Goal: Task Accomplishment & Management: Use online tool/utility

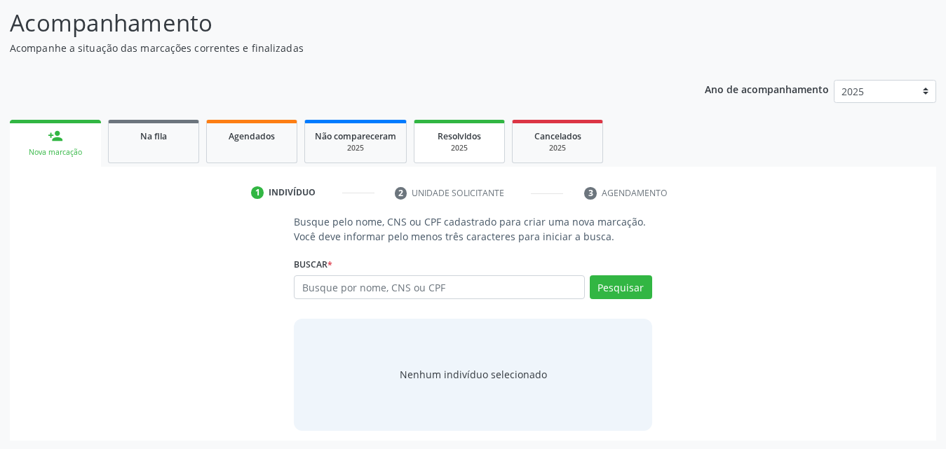
scroll to position [111, 0]
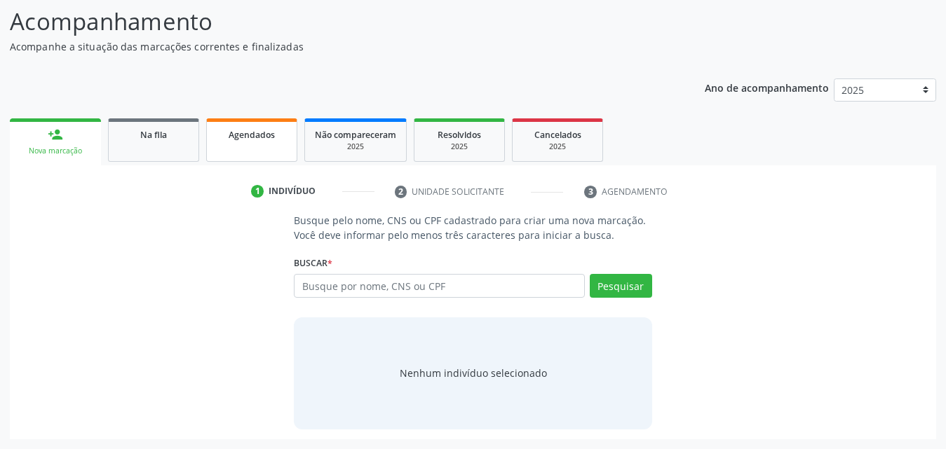
click at [271, 144] on link "Agendados" at bounding box center [251, 139] width 91 height 43
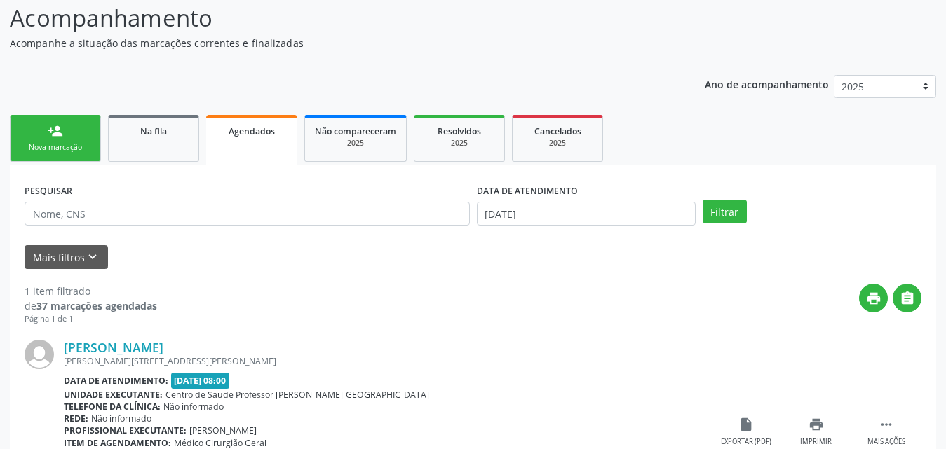
scroll to position [0, 0]
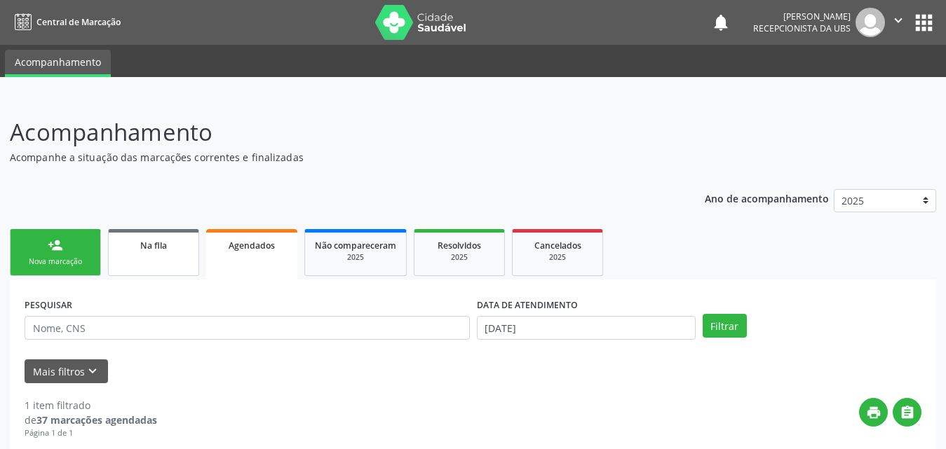
click at [155, 259] on link "Na fila" at bounding box center [153, 252] width 91 height 47
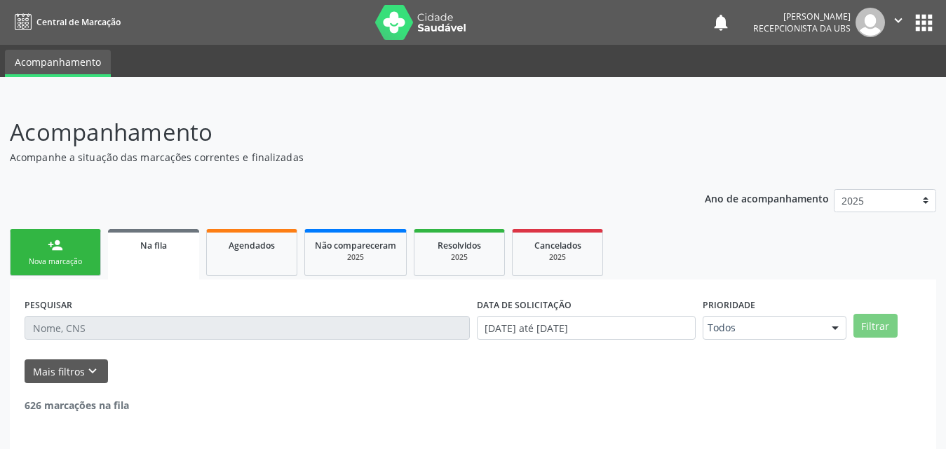
click at [196, 327] on input "text" at bounding box center [247, 328] width 445 height 24
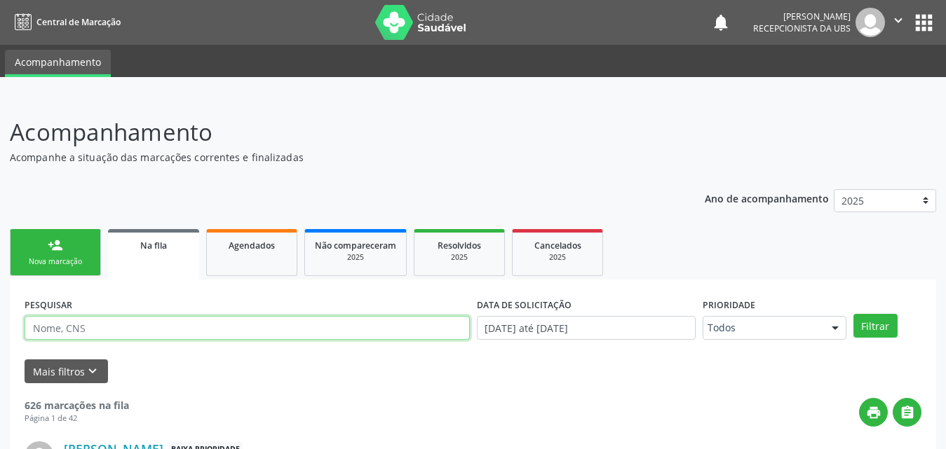
click at [196, 327] on input "text" at bounding box center [247, 328] width 445 height 24
click at [853, 314] on button "Filtrar" at bounding box center [875, 326] width 44 height 24
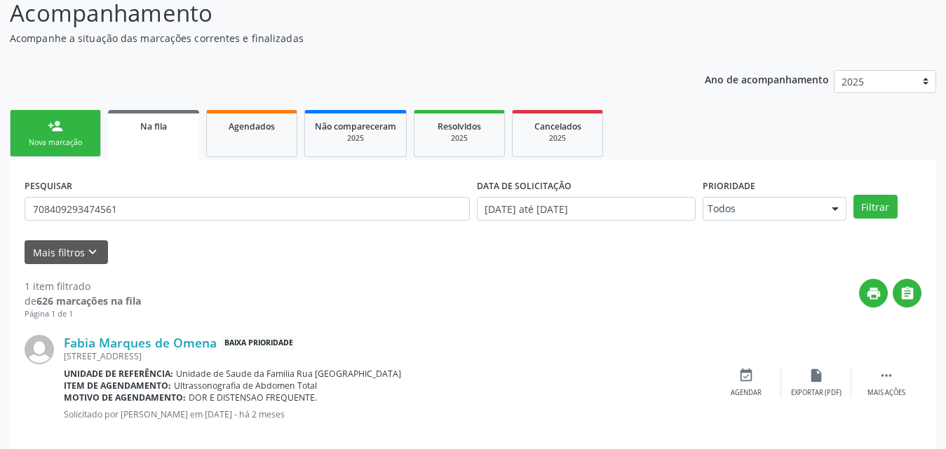
scroll to position [140, 0]
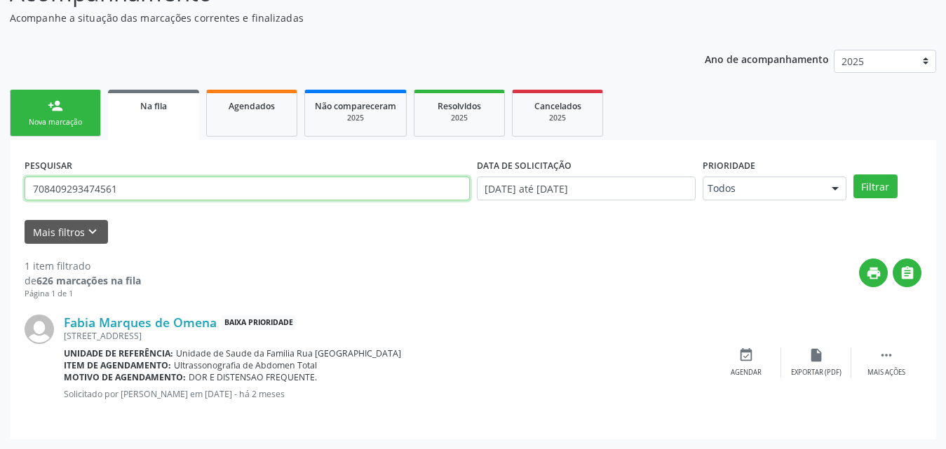
click at [215, 191] on input "708409293474561" at bounding box center [247, 189] width 445 height 24
type input "708502064058880"
click at [853, 175] on button "Filtrar" at bounding box center [875, 187] width 44 height 24
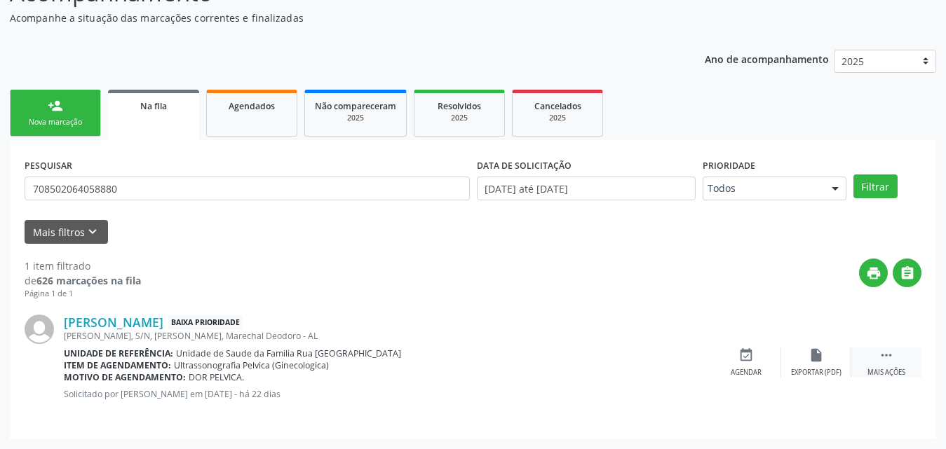
click at [885, 367] on div " Mais ações" at bounding box center [886, 363] width 70 height 30
click at [744, 373] on div "Cancelar" at bounding box center [745, 373] width 33 height 10
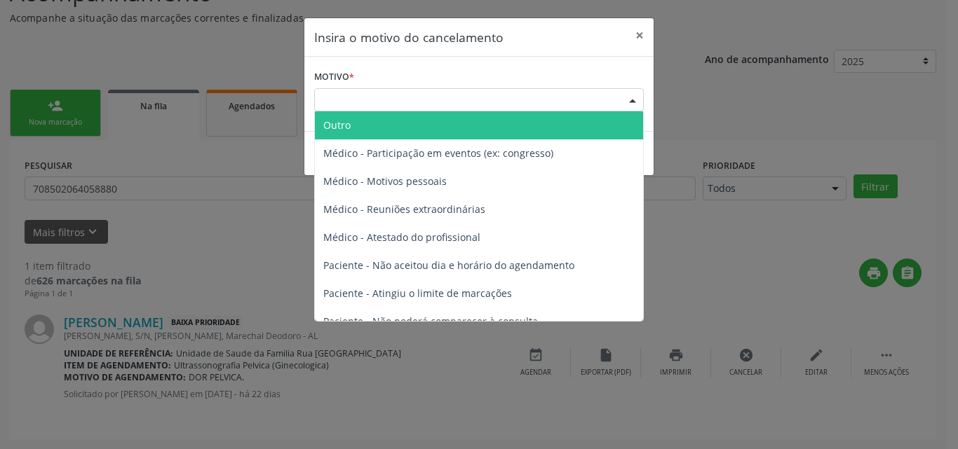
click at [417, 99] on div "Escolha o motivo" at bounding box center [479, 100] width 330 height 24
click at [386, 128] on span "Outro" at bounding box center [479, 125] width 328 height 28
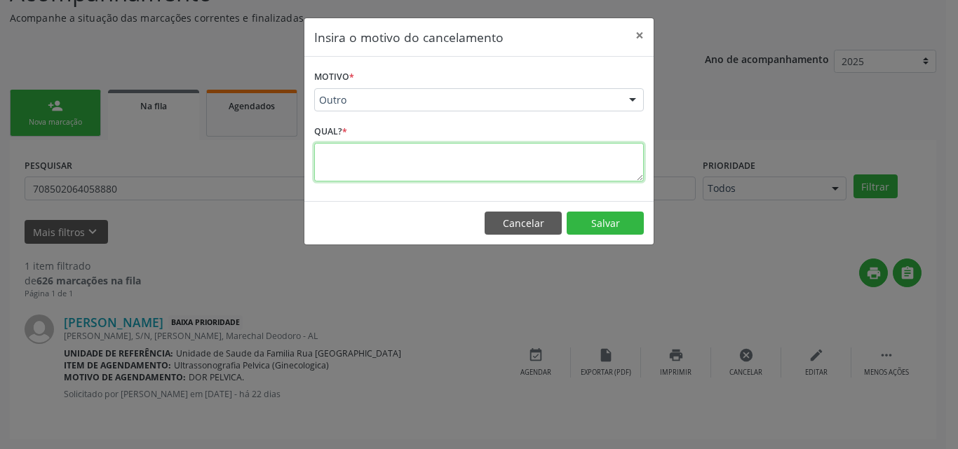
click at [383, 168] on textarea at bounding box center [479, 162] width 330 height 39
type textarea "faltou a foto"
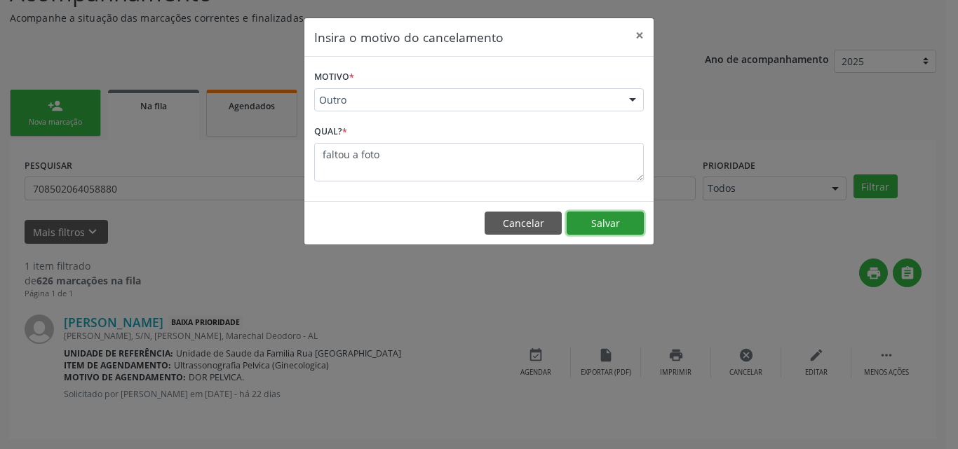
click at [597, 217] on button "Salvar" at bounding box center [604, 224] width 77 height 24
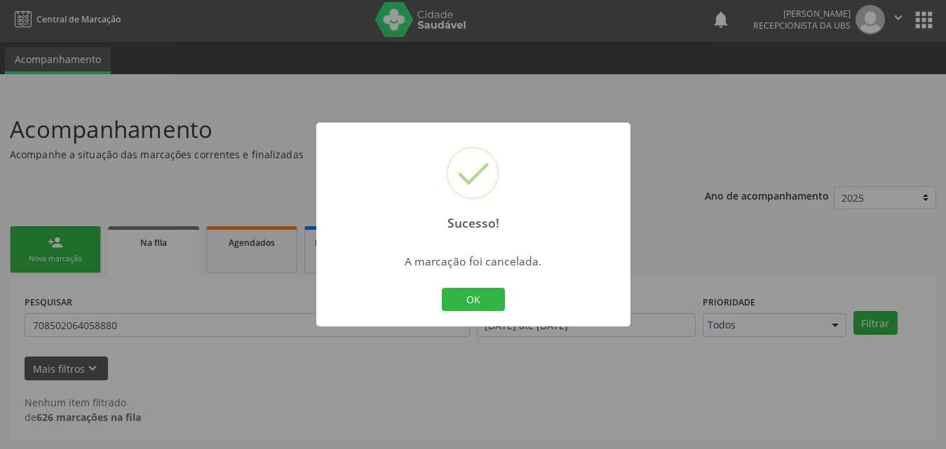
scroll to position [3, 0]
click at [496, 298] on button "OK" at bounding box center [473, 300] width 63 height 24
